Goal: Complete application form: Complete application form

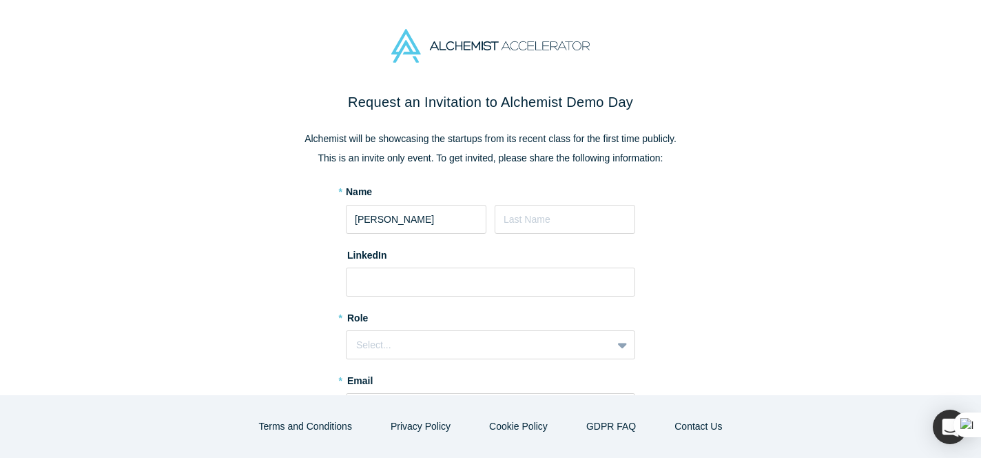
type input "[PERSON_NAME]"
type input "Mattar"
click at [462, 279] on input at bounding box center [490, 281] width 289 height 29
paste input "[URL][DOMAIN_NAME]"
type input "[URL][DOMAIN_NAME]"
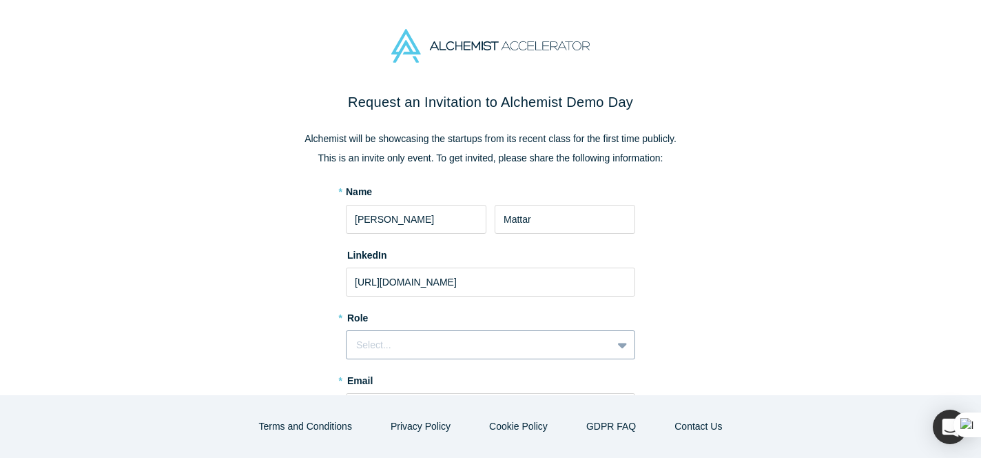
click at [462, 339] on div "Select..." at bounding box center [479, 345] width 246 height 14
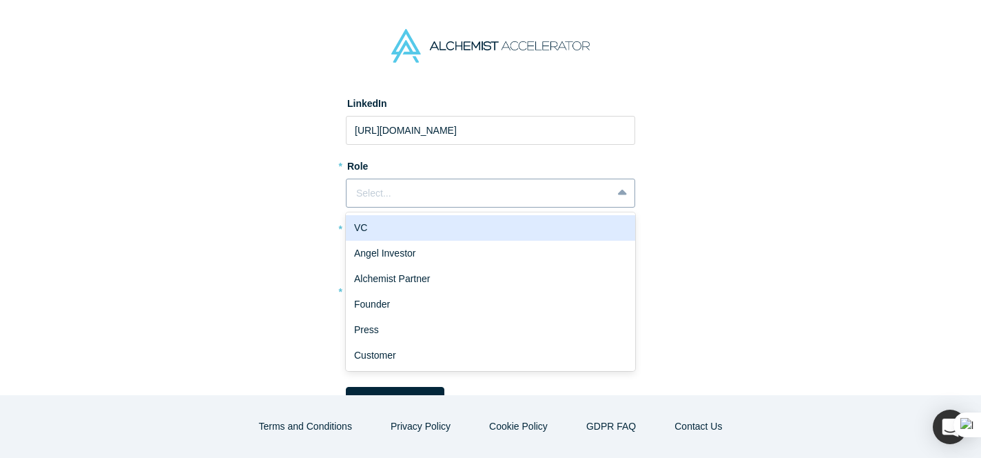
scroll to position [152, 0]
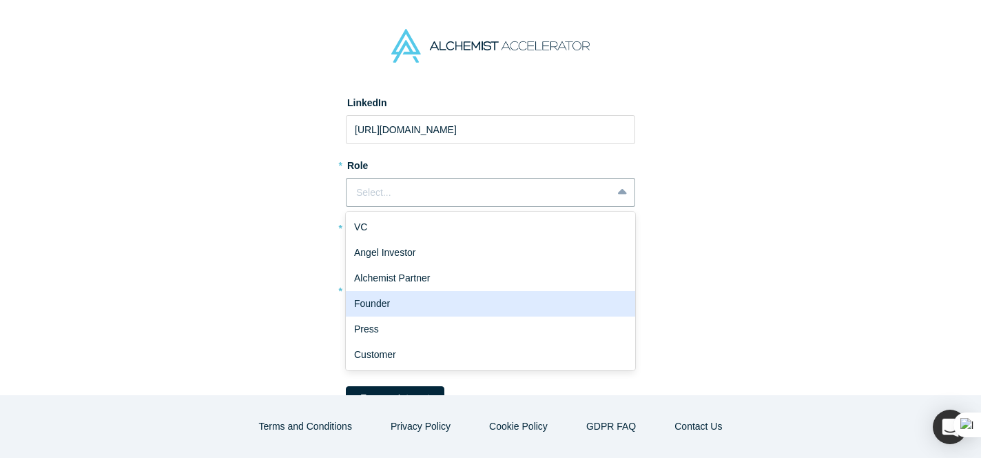
click at [459, 312] on div "Founder" at bounding box center [490, 304] width 289 height 26
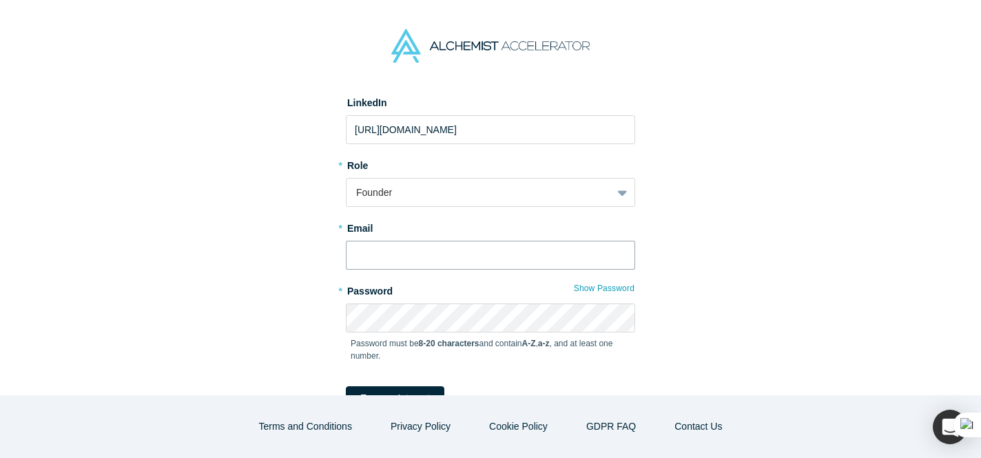
click at [473, 254] on input "text" at bounding box center [490, 255] width 289 height 29
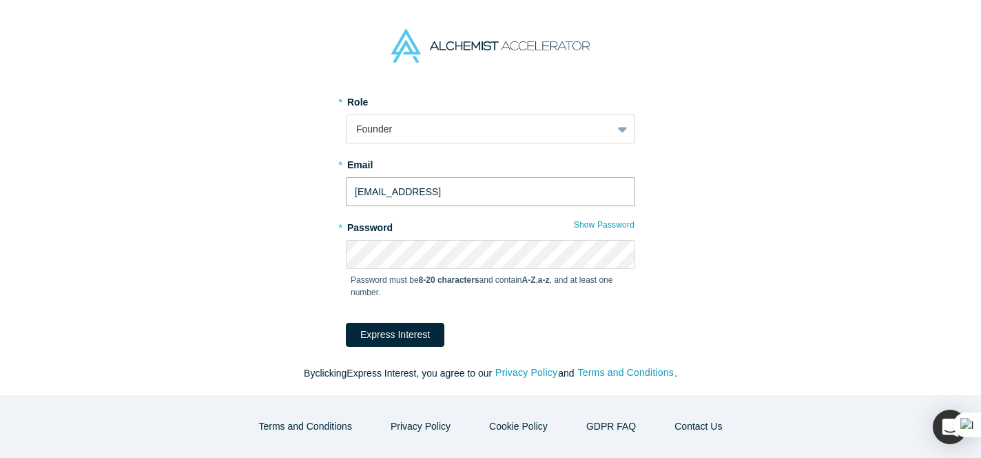
type input "[EMAIL_ADDRESS]"
click at [405, 342] on button "Express Interest" at bounding box center [395, 335] width 99 height 24
